Goal: Task Accomplishment & Management: Use online tool/utility

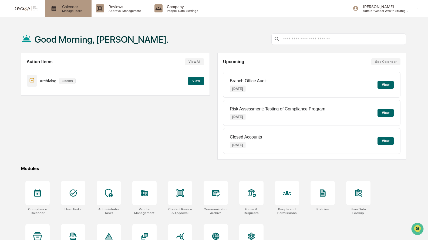
click at [87, 12] on div "Calendar Manage Tasks" at bounding box center [68, 8] width 41 height 8
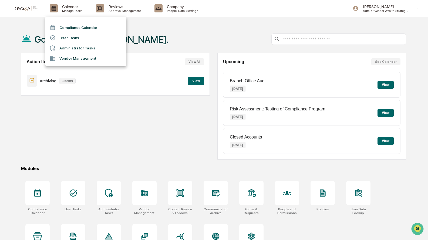
click at [68, 28] on li "Compliance Calendar" at bounding box center [85, 27] width 81 height 10
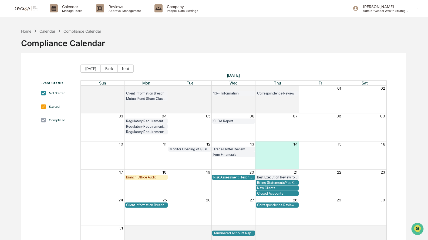
click at [149, 176] on div "Branch Office Audit" at bounding box center [146, 177] width 41 height 4
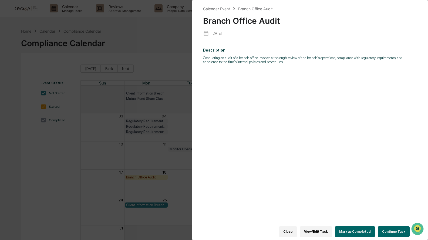
click at [388, 231] on button "Continue Task" at bounding box center [394, 231] width 32 height 11
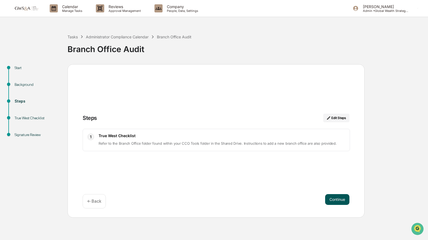
click at [342, 201] on button "Continue" at bounding box center [337, 199] width 24 height 11
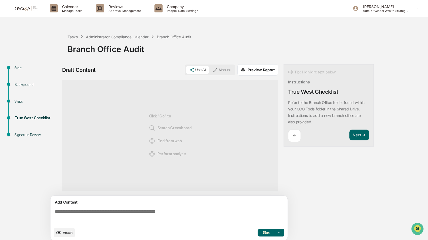
click at [66, 231] on button "Attach" at bounding box center [64, 232] width 21 height 9
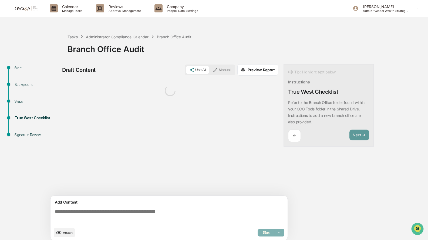
scroll to position [4, 0]
